Goal: Check status: Check status

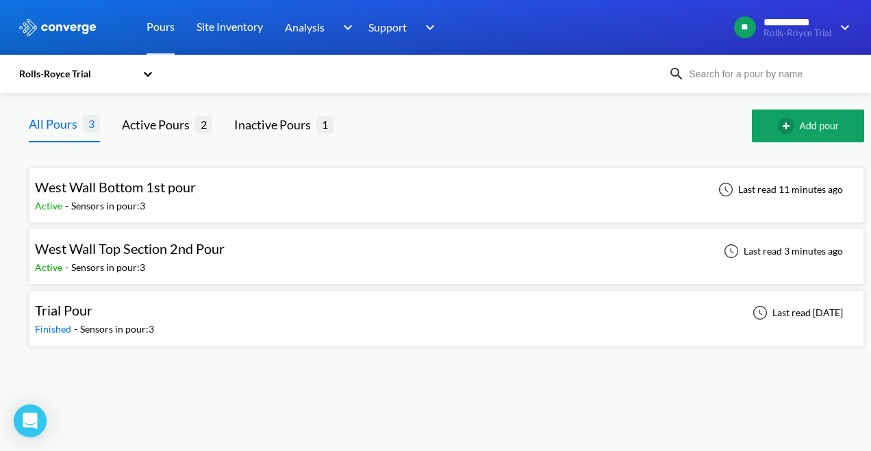
click at [195, 237] on div "West Wall Top Section 2nd Pour Active - Sensors in pour: 3 Last read 3 minutes …" at bounding box center [446, 257] width 823 height 44
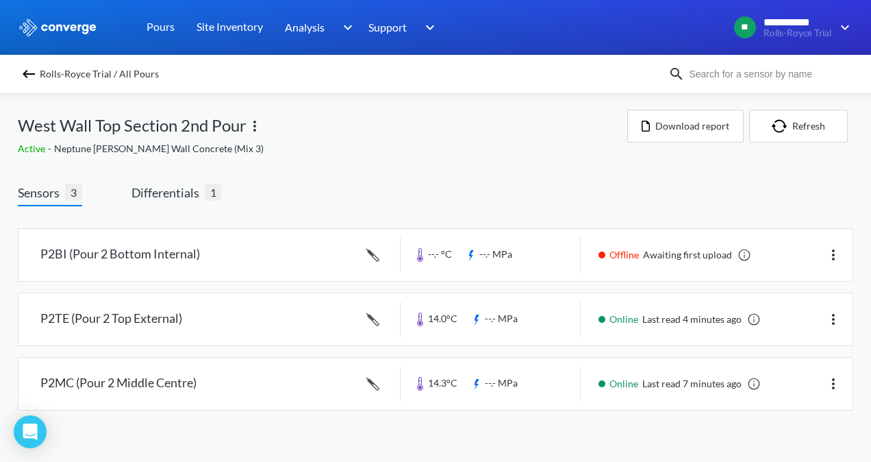
click at [33, 62] on div "Rolls-Royce Trial / All Pours" at bounding box center [435, 74] width 871 height 38
click at [28, 72] on img at bounding box center [29, 74] width 16 height 16
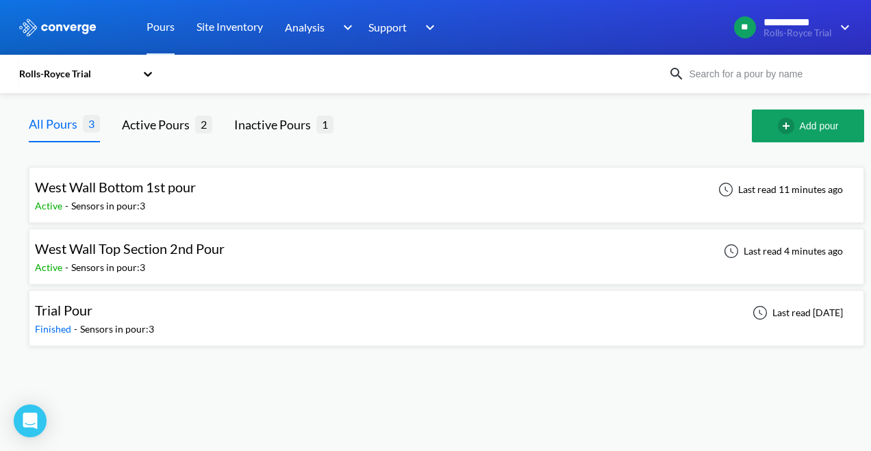
click at [138, 182] on span "West Wall Bottom 1st pour" at bounding box center [115, 187] width 161 height 16
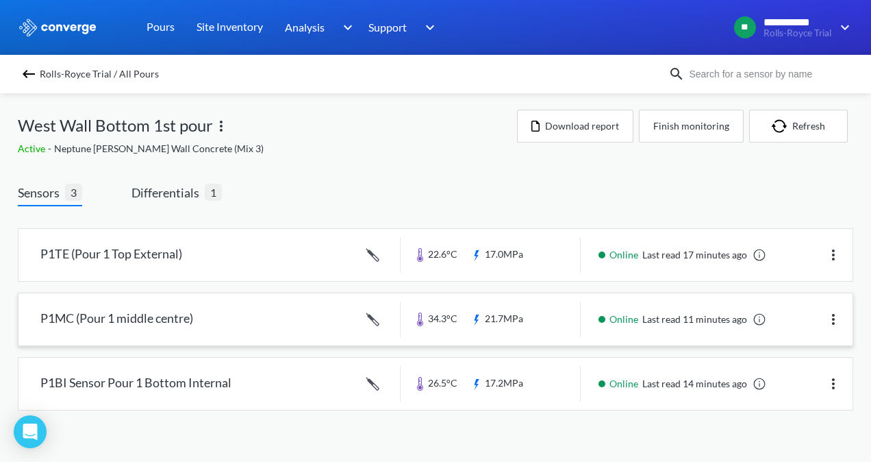
click at [445, 310] on link at bounding box center [435, 319] width 834 height 52
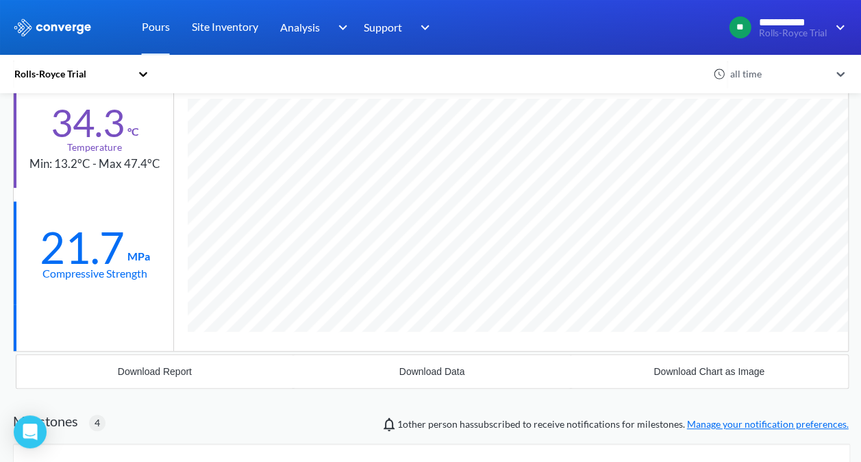
scroll to position [68, 0]
